Goal: Information Seeking & Learning: Learn about a topic

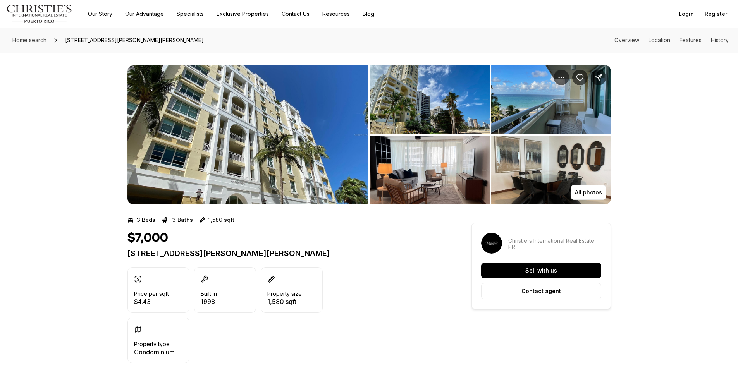
click at [442, 103] on img "View image gallery" at bounding box center [430, 99] width 120 height 69
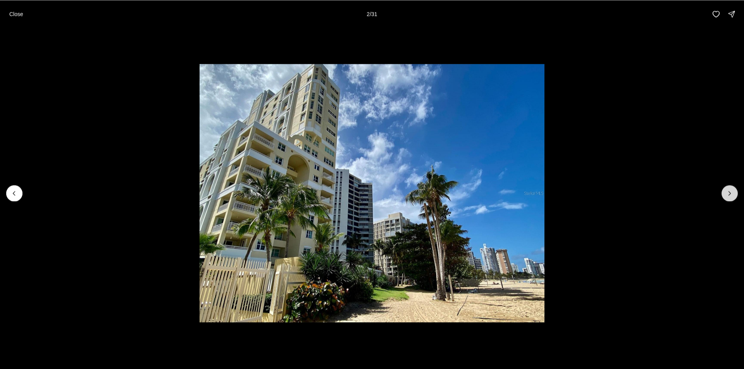
click at [725, 195] on button "Next slide" at bounding box center [729, 193] width 16 height 16
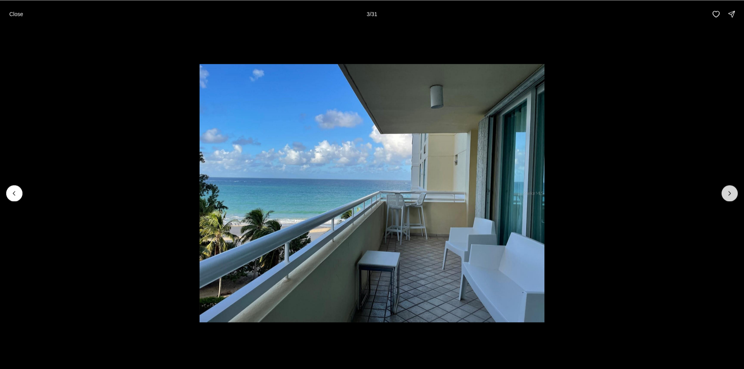
click at [725, 195] on button "Next slide" at bounding box center [729, 193] width 16 height 16
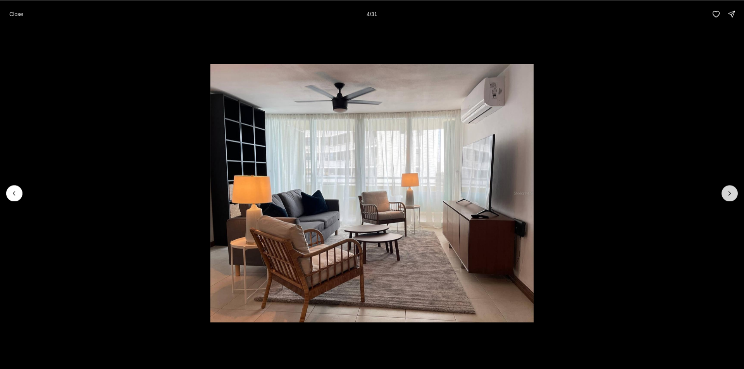
click at [725, 195] on button "Next slide" at bounding box center [729, 193] width 16 height 16
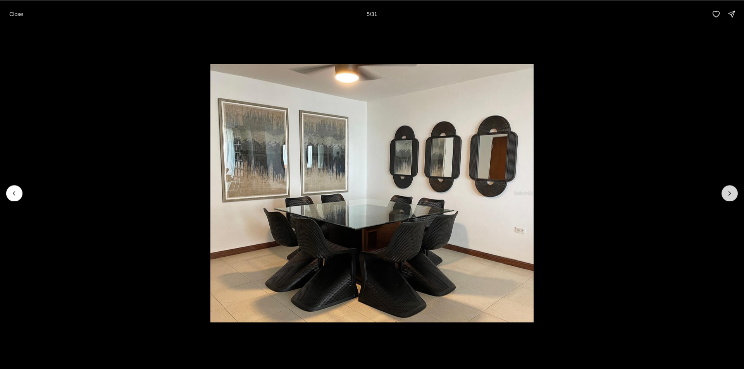
click at [725, 195] on button "Next slide" at bounding box center [729, 193] width 16 height 16
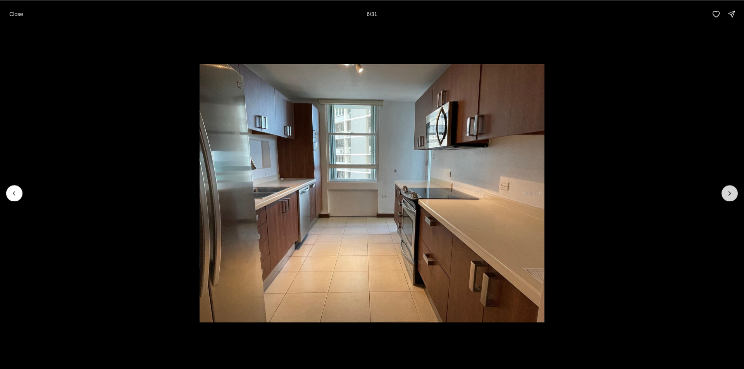
click at [725, 195] on button "Next slide" at bounding box center [729, 193] width 16 height 16
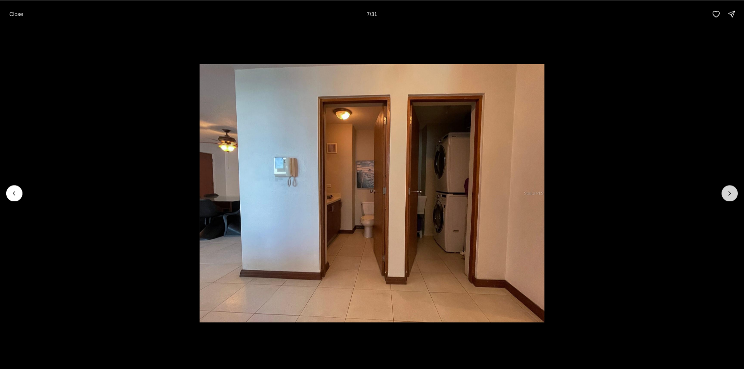
click at [725, 195] on button "Next slide" at bounding box center [729, 193] width 16 height 16
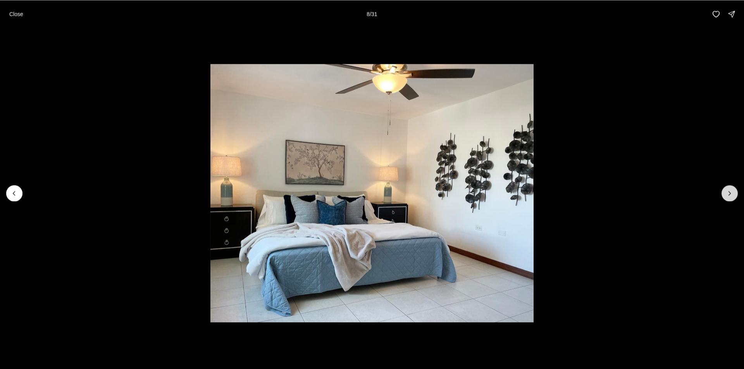
click at [725, 195] on button "Next slide" at bounding box center [729, 193] width 16 height 16
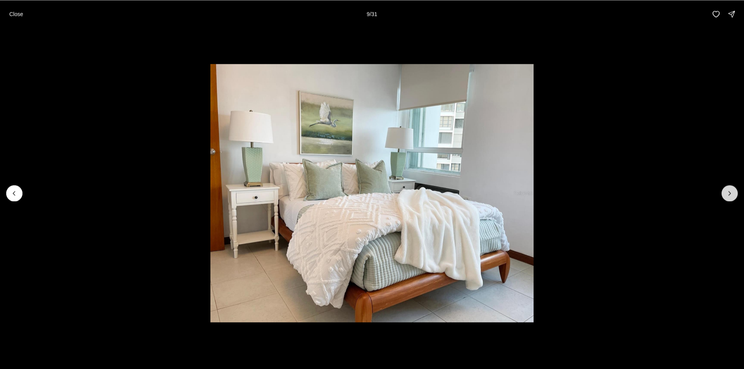
click at [725, 195] on button "Next slide" at bounding box center [729, 193] width 16 height 16
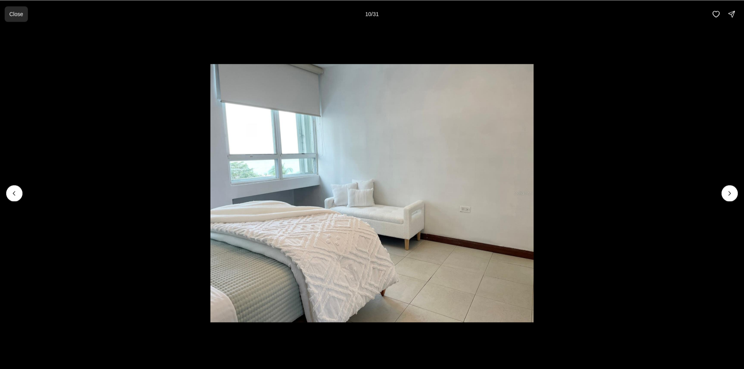
click at [10, 14] on p "Close" at bounding box center [16, 14] width 14 height 6
